Goal: Check status: Check status

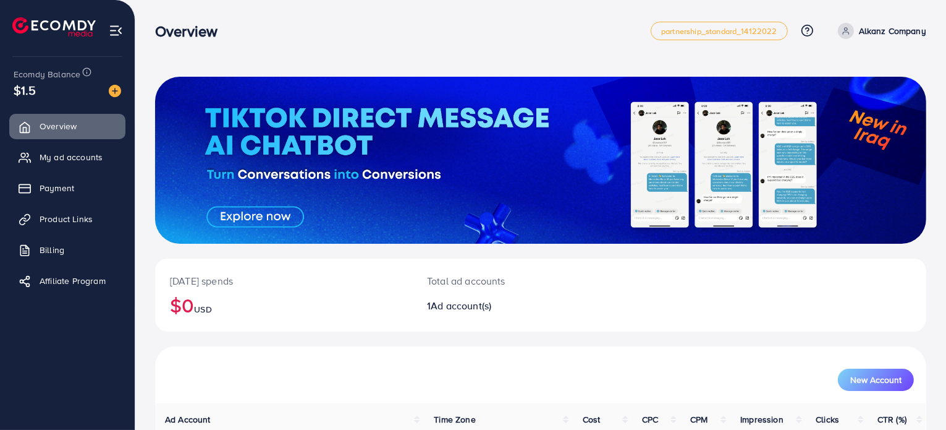
scroll to position [106, 0]
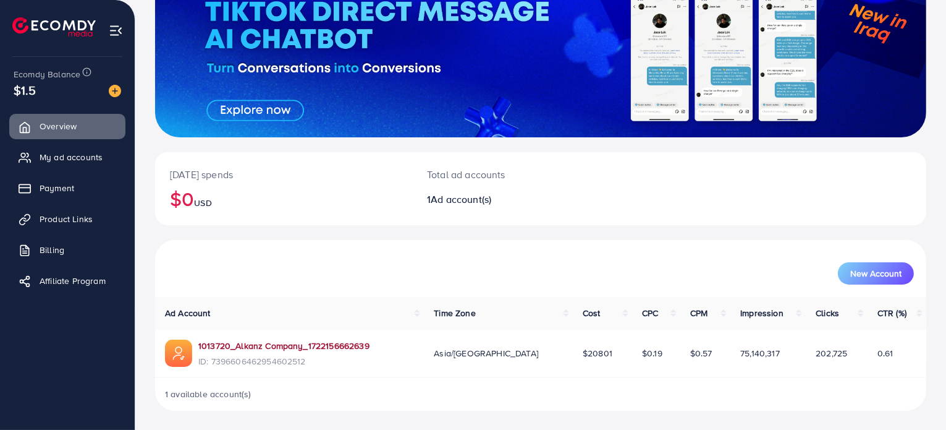
click at [317, 347] on link "1013720_Alkanz Company_1722156662639" at bounding box center [283, 345] width 171 height 12
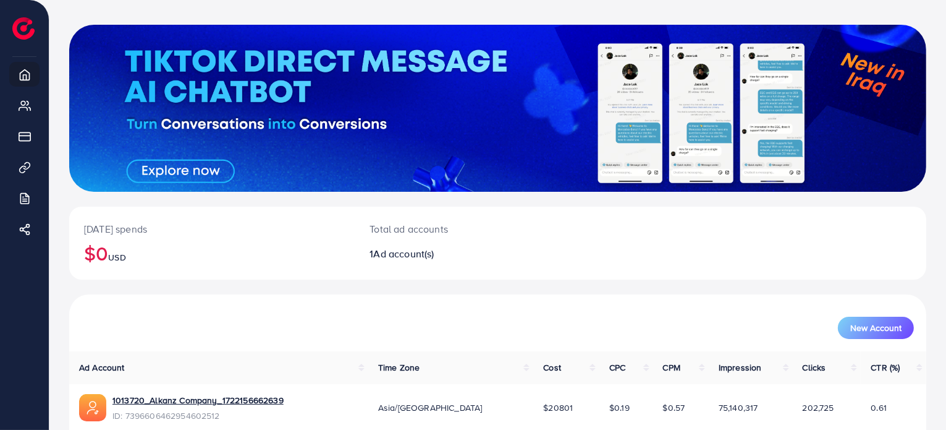
scroll to position [106, 0]
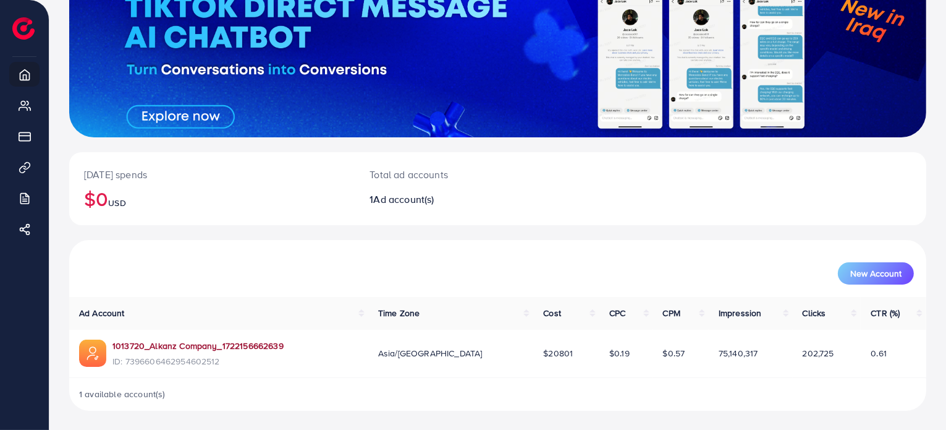
click at [249, 342] on link "1013720_Alkanz Company_1722156662639" at bounding box center [198, 345] width 171 height 12
